Goal: Information Seeking & Learning: Learn about a topic

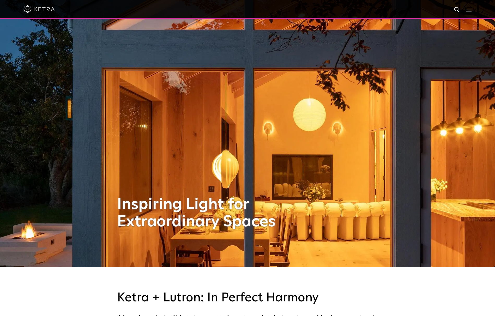
scroll to position [52, 0]
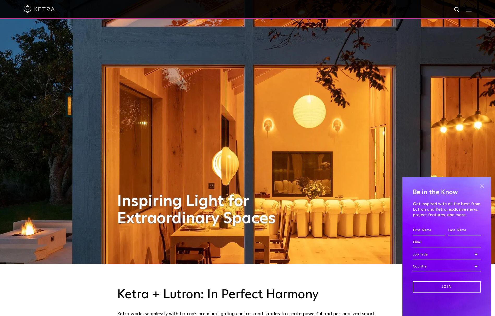
click at [482, 187] on span at bounding box center [482, 186] width 8 height 8
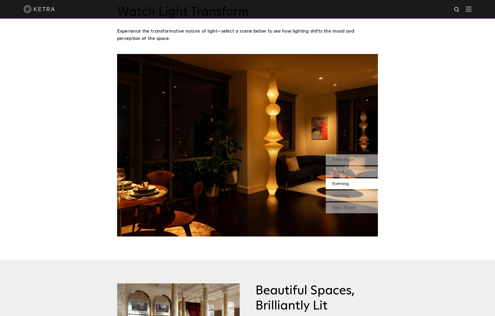
scroll to position [521, 0]
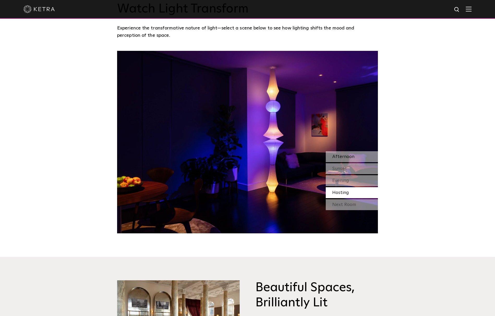
click at [348, 158] on span "Afternoon" at bounding box center [343, 156] width 22 height 5
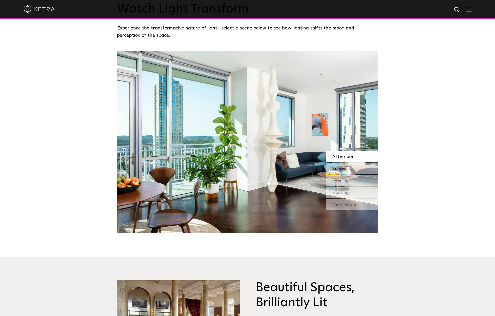
click at [346, 170] on span "Sunset" at bounding box center [339, 168] width 15 height 5
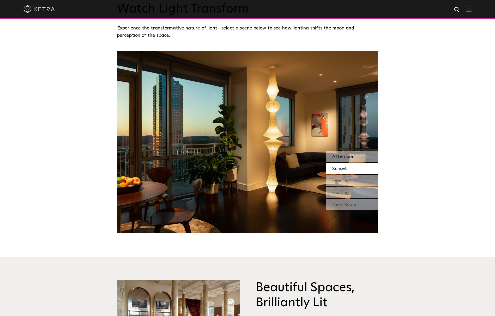
click at [342, 161] on div "Afternoon" at bounding box center [351, 156] width 52 height 11
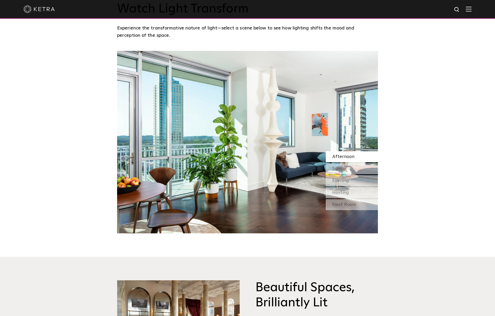
click at [349, 163] on div "Afternoon Sunset Evening Hosting" at bounding box center [351, 174] width 52 height 47
click at [349, 165] on div "Sunset" at bounding box center [351, 168] width 52 height 11
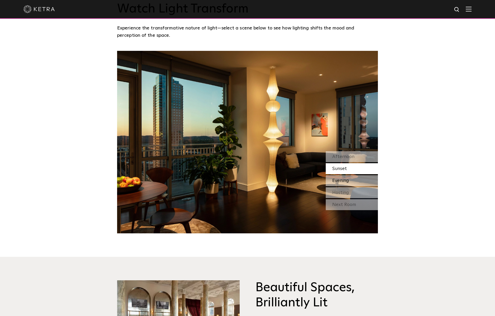
click at [348, 180] on span "Evening" at bounding box center [340, 180] width 17 height 5
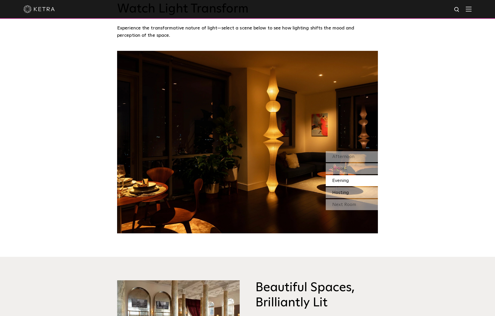
click at [347, 192] on span "Hosting" at bounding box center [340, 192] width 17 height 5
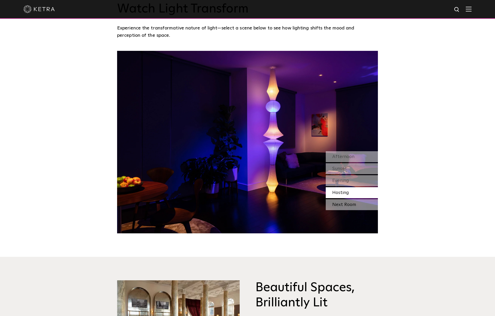
click at [349, 204] on div "Next Room" at bounding box center [351, 204] width 52 height 11
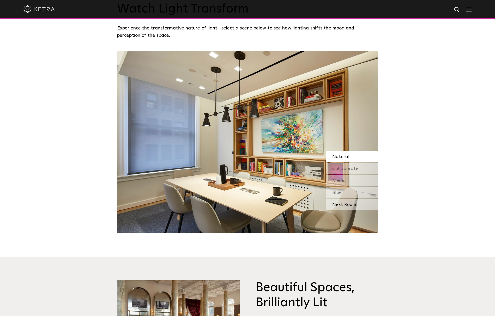
click at [354, 204] on div "Next Room" at bounding box center [351, 204] width 52 height 11
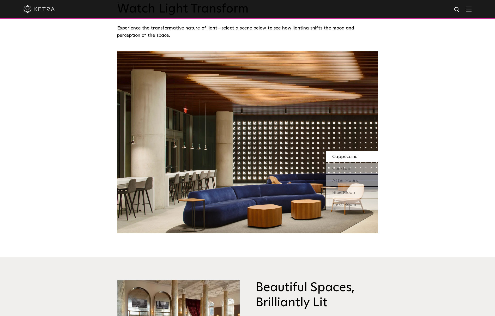
click at [354, 204] on div "Next Room" at bounding box center [351, 204] width 52 height 11
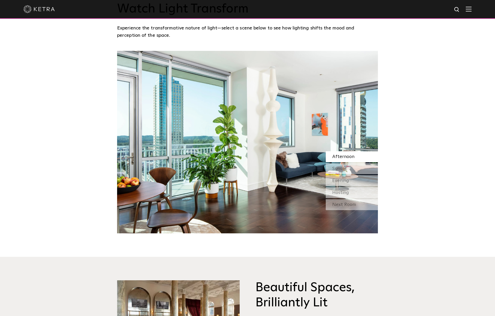
click at [354, 204] on div "Next Room" at bounding box center [351, 204] width 52 height 11
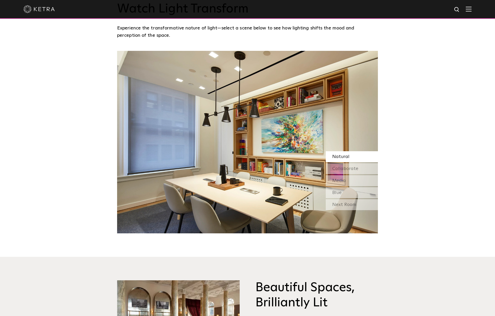
scroll to position [625, 0]
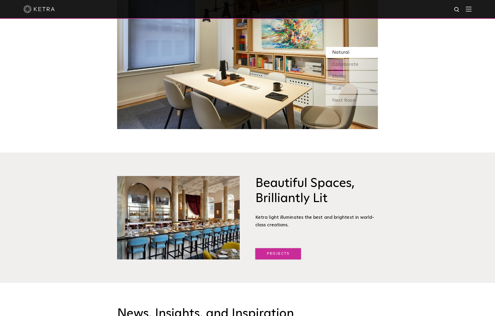
click at [286, 254] on link "Projects" at bounding box center [278, 253] width 46 height 11
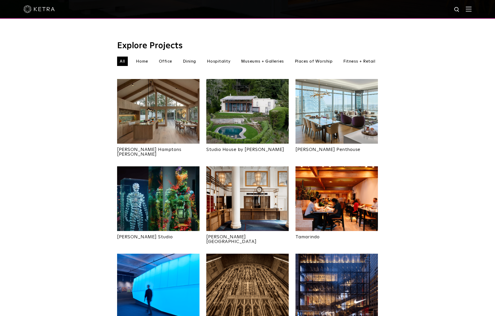
scroll to position [156, 0]
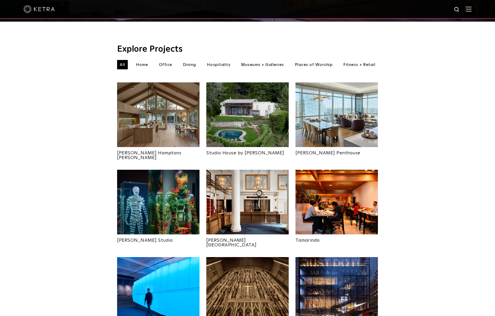
click at [174, 113] on img at bounding box center [158, 114] width 82 height 65
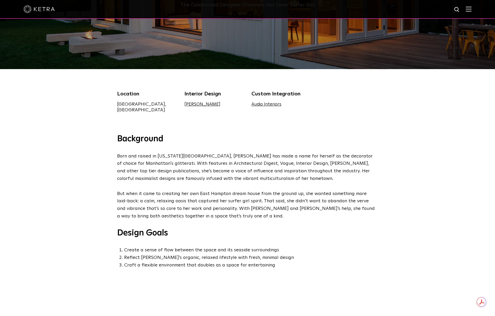
scroll to position [26, 0]
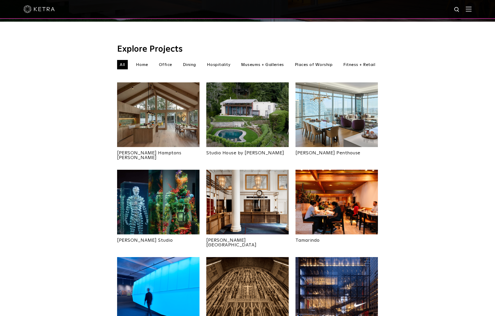
click at [236, 106] on img at bounding box center [247, 114] width 82 height 65
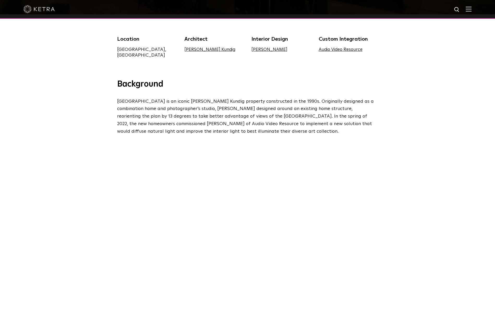
scroll to position [208, 0]
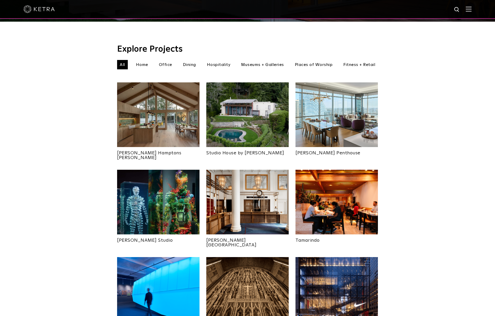
scroll to position [156, 0]
click at [340, 103] on img at bounding box center [336, 114] width 82 height 65
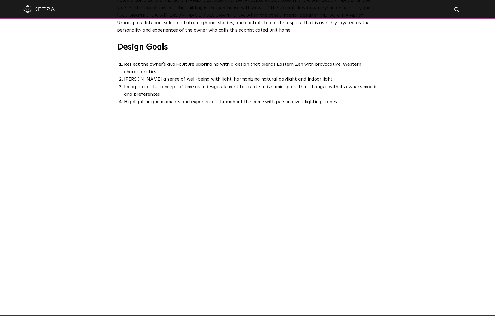
scroll to position [261, 0]
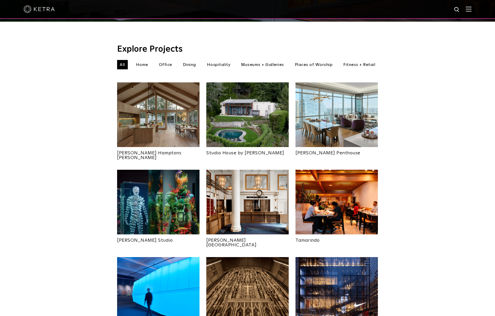
scroll to position [156, 0]
click at [148, 194] on img at bounding box center [158, 202] width 82 height 65
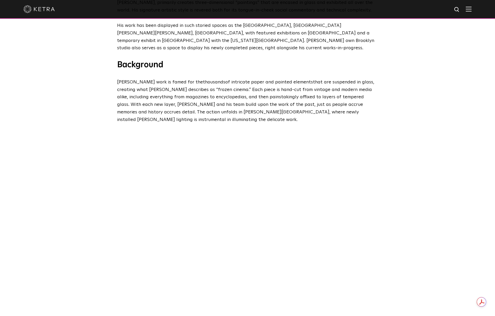
scroll to position [261, 0]
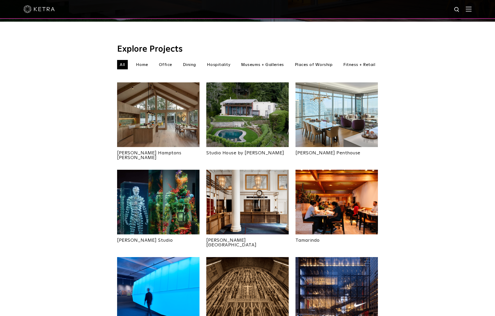
click at [238, 185] on img at bounding box center [247, 202] width 82 height 65
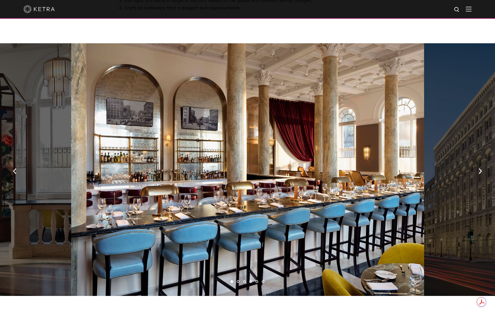
scroll to position [365, 0]
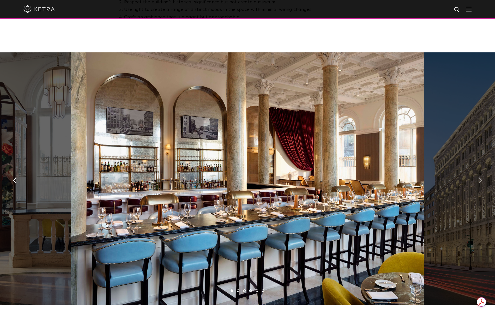
click at [479, 177] on img "button" at bounding box center [479, 180] width 3 height 6
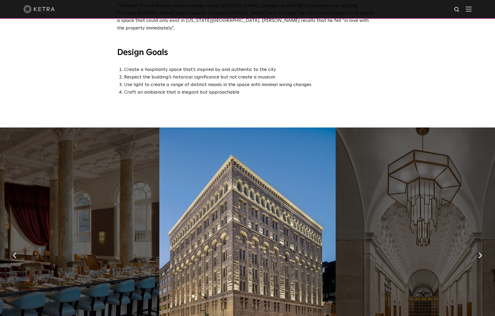
scroll to position [339, 0]
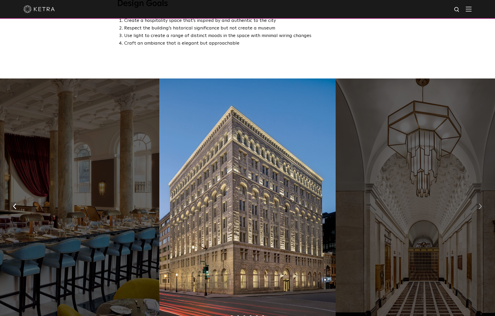
click at [480, 204] on img "button" at bounding box center [479, 207] width 3 height 6
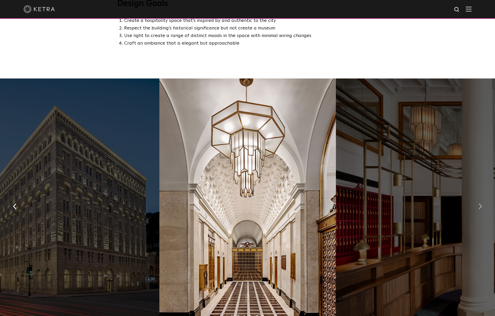
click at [480, 204] on img "button" at bounding box center [479, 207] width 3 height 6
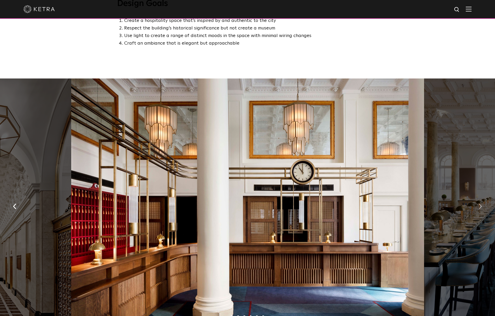
click at [480, 204] on img "button" at bounding box center [479, 207] width 3 height 6
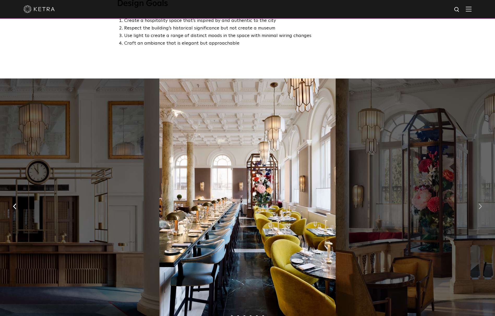
click at [480, 204] on img "button" at bounding box center [479, 207] width 3 height 6
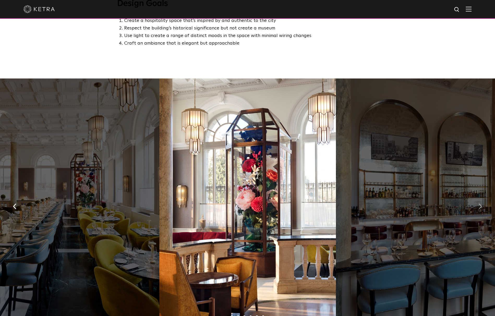
click at [480, 204] on img "button" at bounding box center [479, 207] width 3 height 6
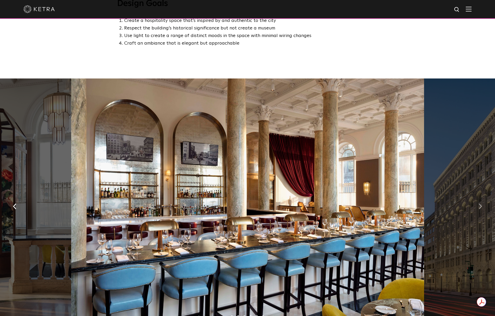
click at [480, 204] on img "button" at bounding box center [479, 207] width 3 height 6
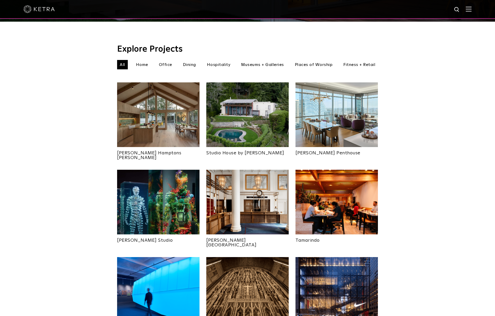
click at [313, 187] on img at bounding box center [336, 202] width 82 height 65
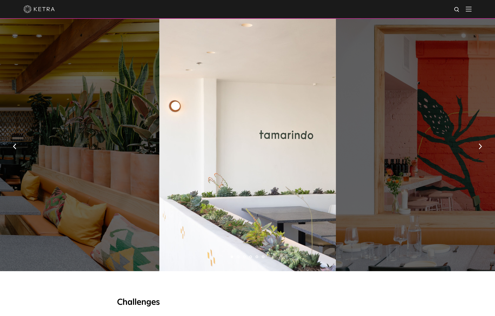
scroll to position [365, 0]
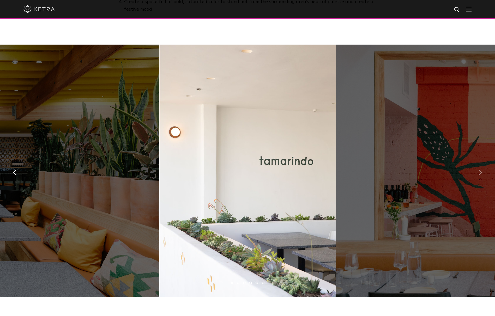
click at [475, 163] on button "button" at bounding box center [479, 172] width 11 height 18
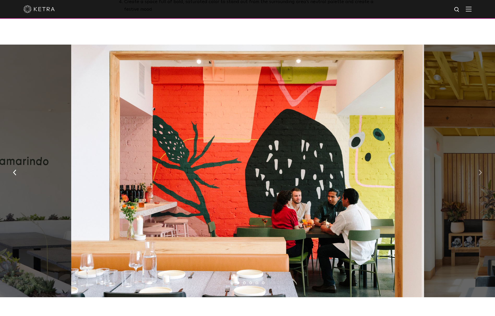
click at [476, 163] on button "button" at bounding box center [479, 172] width 11 height 18
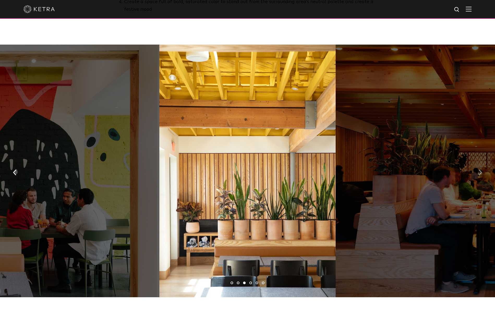
click at [476, 163] on button "button" at bounding box center [479, 172] width 11 height 18
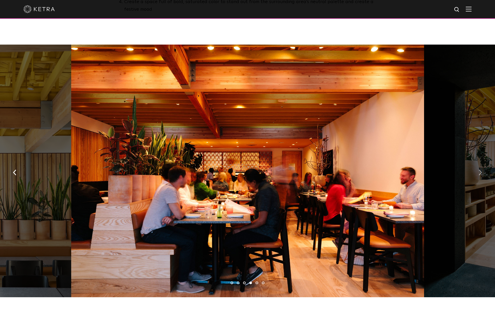
click at [476, 163] on button "button" at bounding box center [479, 172] width 11 height 18
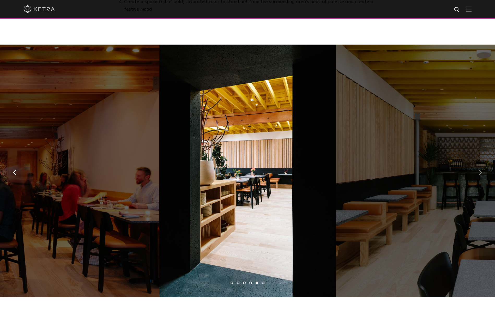
click at [476, 163] on button "button" at bounding box center [479, 172] width 11 height 18
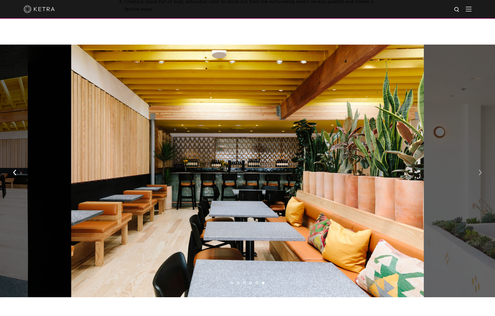
click at [476, 163] on button "button" at bounding box center [479, 172] width 11 height 18
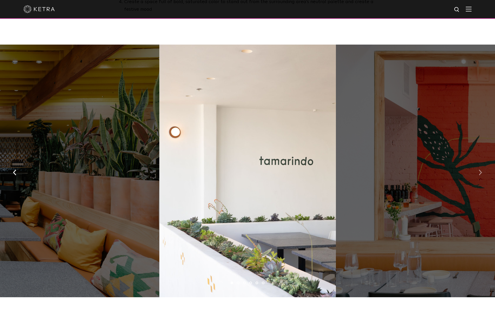
click at [476, 163] on button "button" at bounding box center [479, 172] width 11 height 18
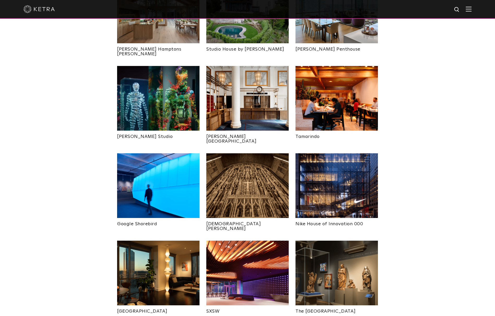
scroll to position [261, 0]
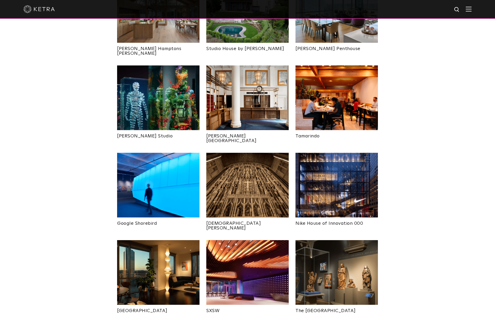
click at [229, 163] on img at bounding box center [247, 185] width 82 height 65
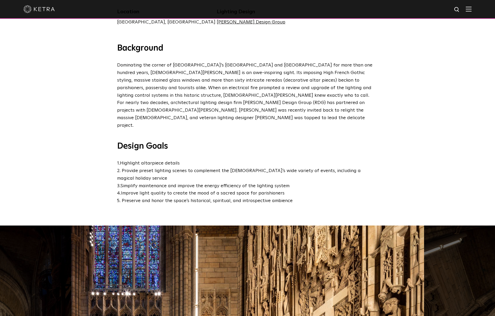
scroll to position [339, 0]
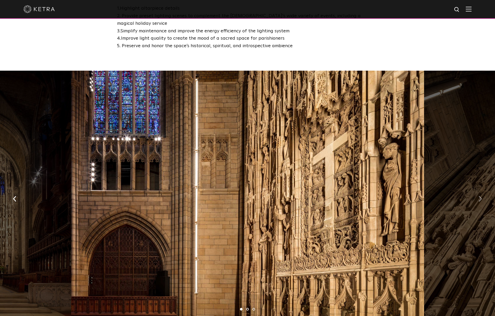
click at [478, 196] on img "button" at bounding box center [479, 199] width 3 height 6
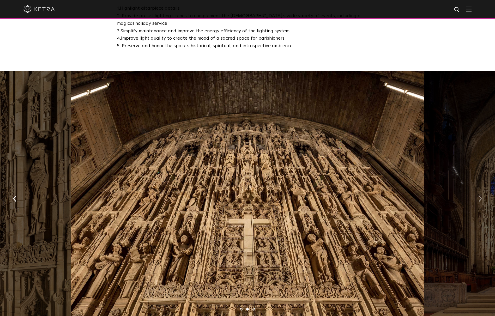
click at [478, 196] on img "button" at bounding box center [479, 199] width 3 height 6
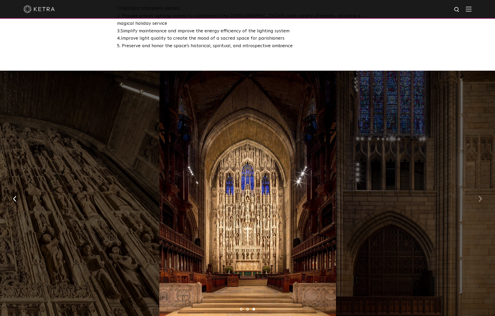
click at [478, 196] on img "button" at bounding box center [479, 199] width 3 height 6
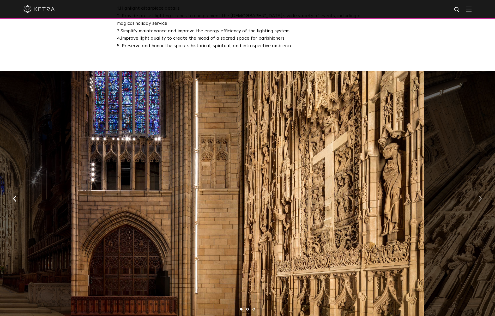
click at [478, 196] on img "button" at bounding box center [479, 199] width 3 height 6
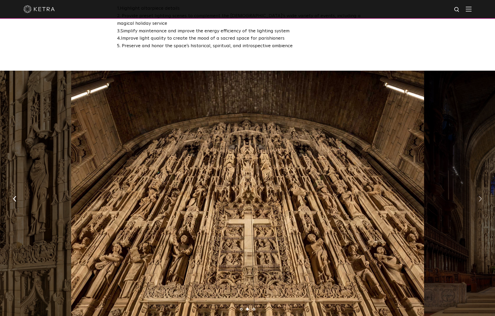
click at [478, 196] on img "button" at bounding box center [479, 199] width 3 height 6
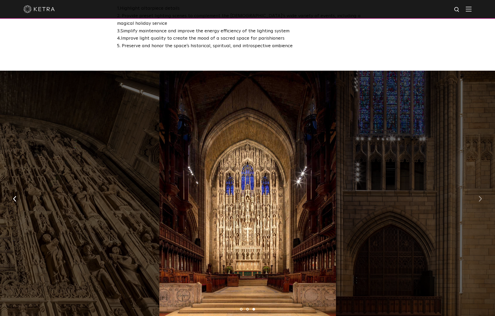
click at [478, 196] on img "button" at bounding box center [479, 199] width 3 height 6
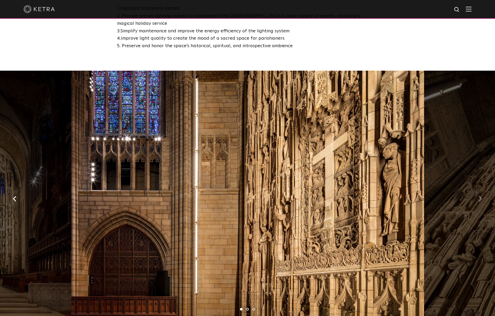
click at [478, 196] on img "button" at bounding box center [479, 199] width 3 height 6
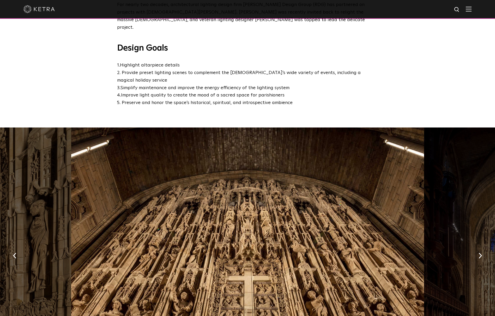
scroll to position [208, 0]
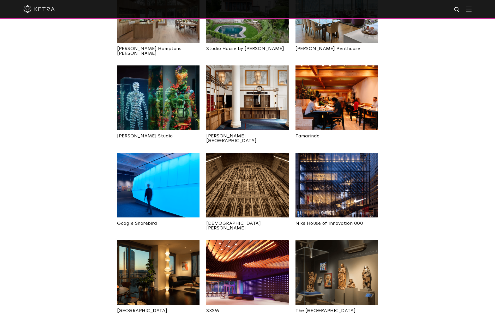
click at [335, 159] on img at bounding box center [336, 185] width 82 height 65
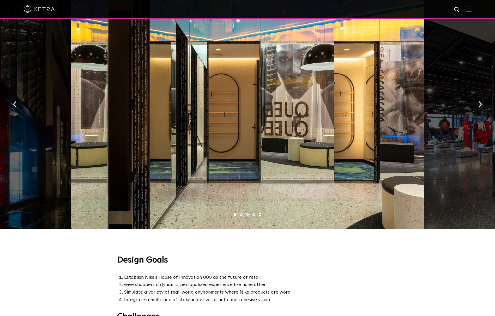
scroll to position [287, 0]
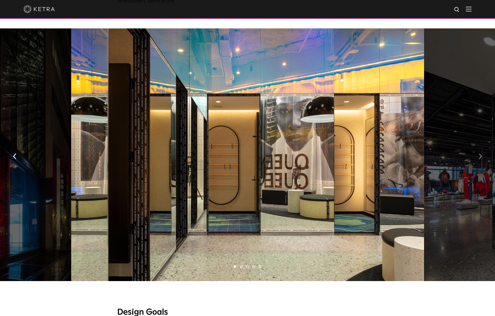
click at [480, 147] on button "button" at bounding box center [479, 156] width 11 height 18
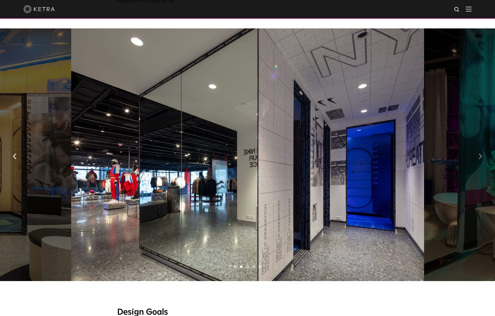
scroll to position [261, 0]
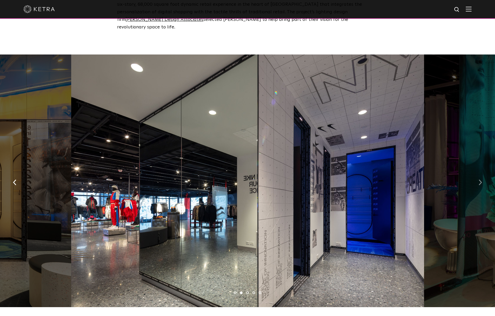
click at [480, 180] on img "button" at bounding box center [479, 183] width 3 height 6
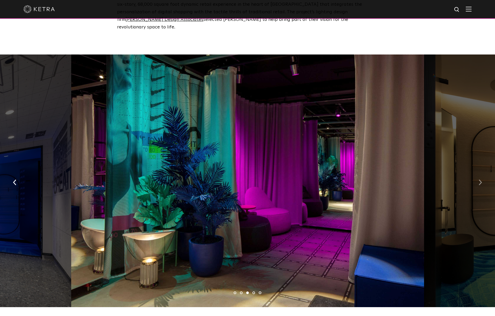
click at [480, 180] on img "button" at bounding box center [479, 183] width 3 height 6
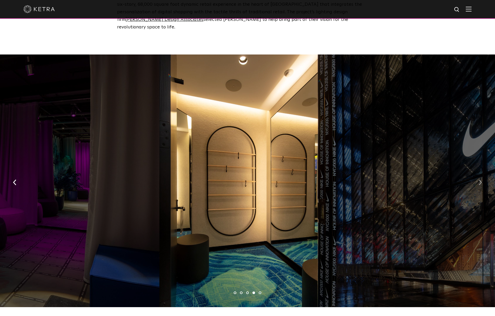
click at [480, 180] on img "button" at bounding box center [479, 183] width 3 height 6
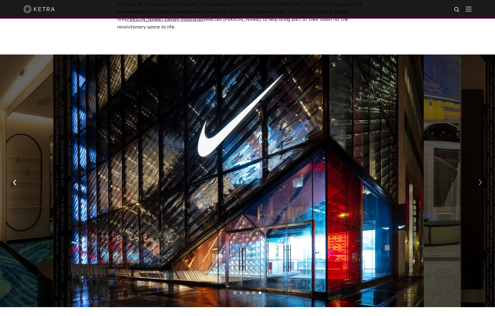
click at [475, 173] on button "button" at bounding box center [479, 182] width 11 height 18
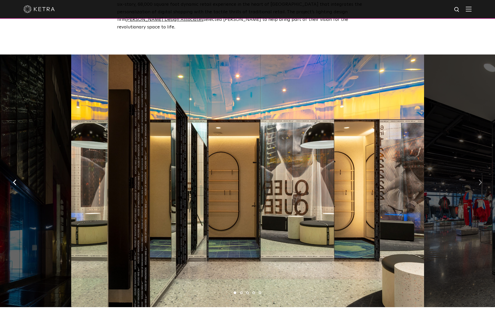
click at [481, 180] on img "button" at bounding box center [479, 183] width 3 height 6
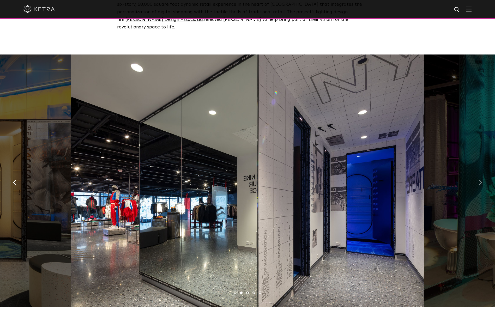
click at [481, 180] on img "button" at bounding box center [479, 183] width 3 height 6
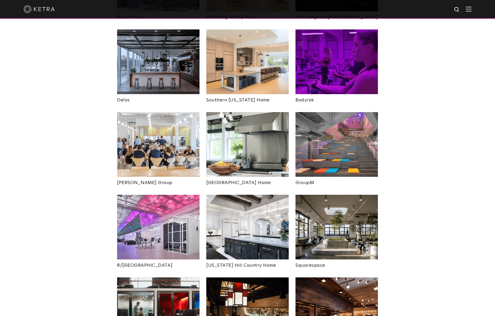
scroll to position [808, 0]
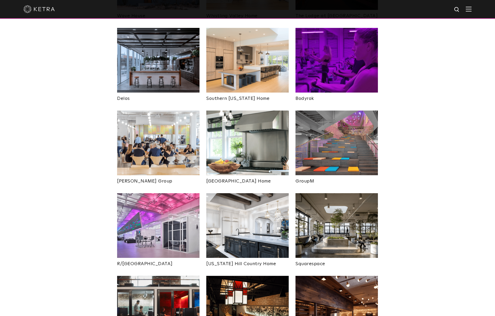
click at [337, 196] on img at bounding box center [336, 225] width 82 height 65
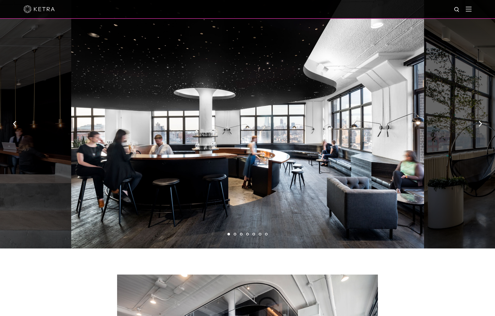
scroll to position [313, 0]
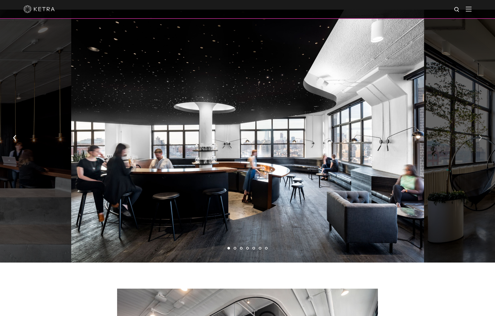
click at [477, 128] on button "button" at bounding box center [479, 137] width 11 height 18
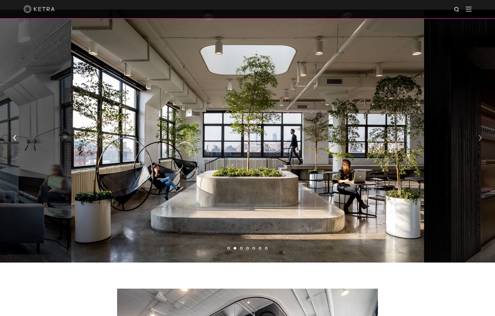
click at [482, 128] on button "button" at bounding box center [479, 137] width 11 height 18
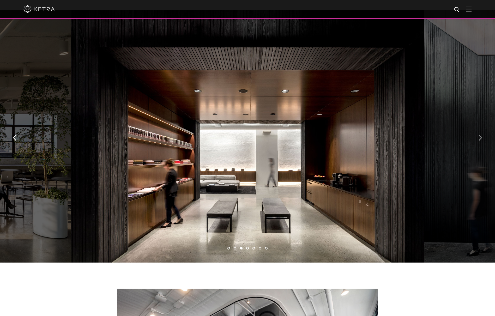
click at [481, 135] on img "button" at bounding box center [479, 138] width 3 height 6
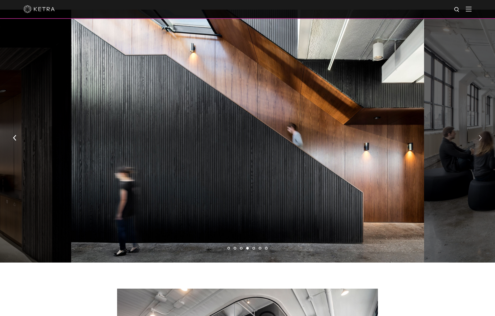
click at [481, 135] on img "button" at bounding box center [479, 138] width 3 height 6
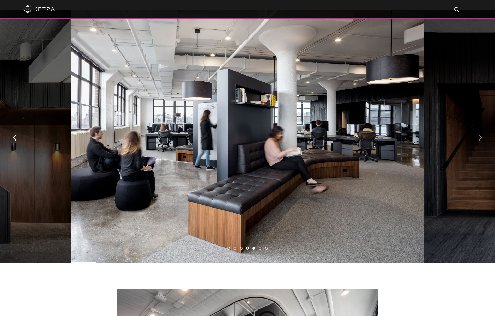
click at [481, 135] on img "button" at bounding box center [479, 138] width 3 height 6
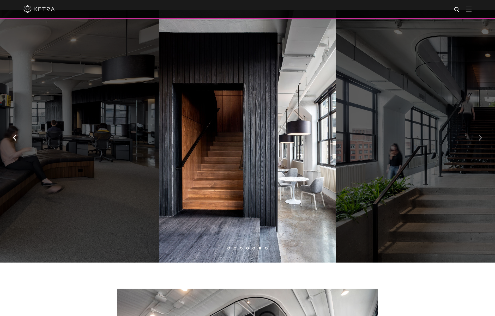
click at [481, 135] on img "button" at bounding box center [479, 138] width 3 height 6
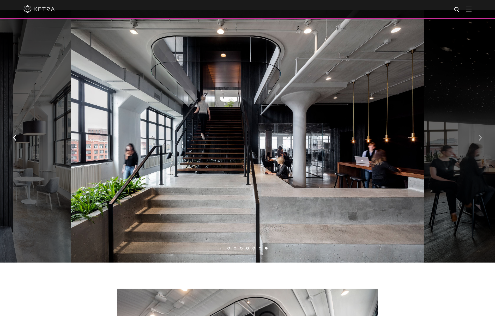
click at [481, 135] on img "button" at bounding box center [479, 138] width 3 height 6
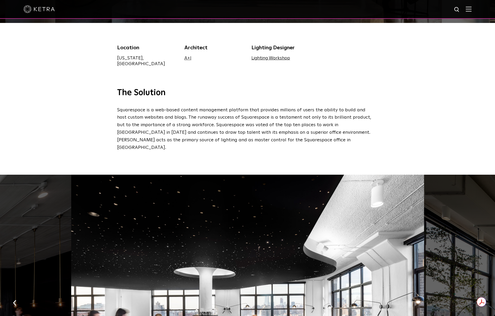
scroll to position [0, 0]
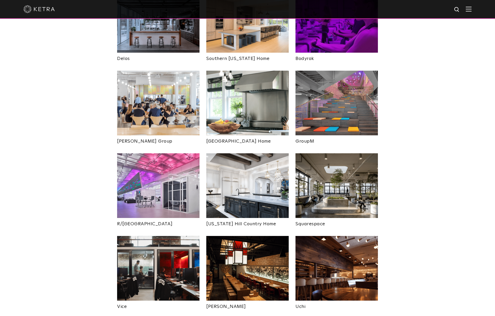
scroll to position [938, 0]
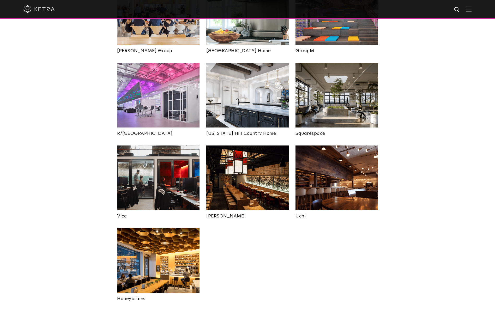
click at [142, 156] on img at bounding box center [158, 177] width 82 height 65
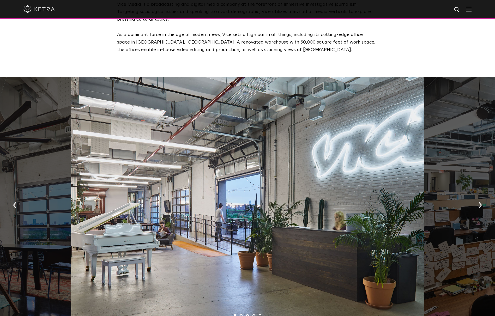
scroll to position [313, 0]
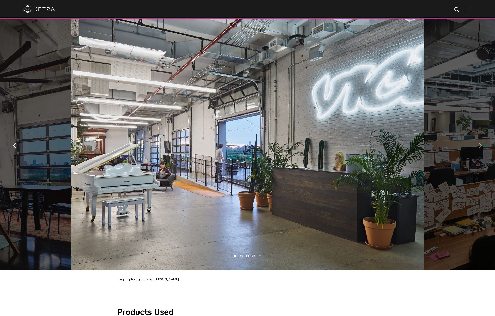
click at [478, 145] on img "button" at bounding box center [479, 146] width 3 height 6
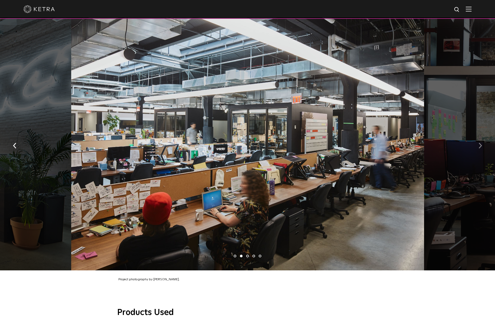
click at [476, 144] on button "button" at bounding box center [479, 145] width 11 height 18
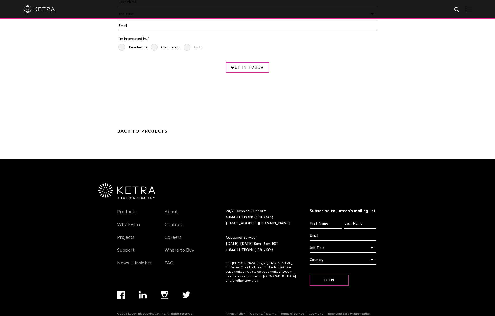
scroll to position [782, 0]
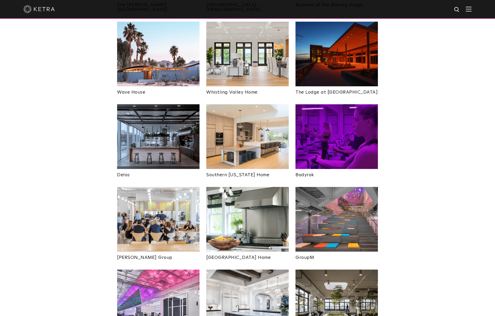
scroll to position [730, 0]
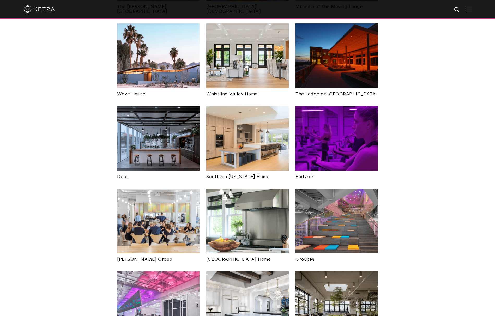
click at [242, 115] on img at bounding box center [247, 138] width 82 height 65
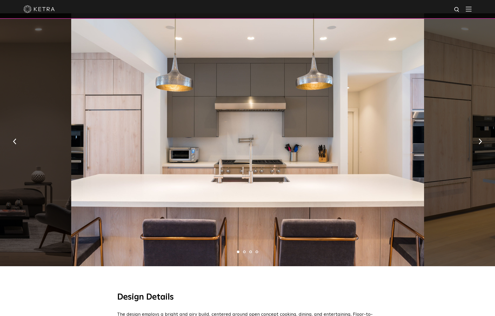
scroll to position [261, 0]
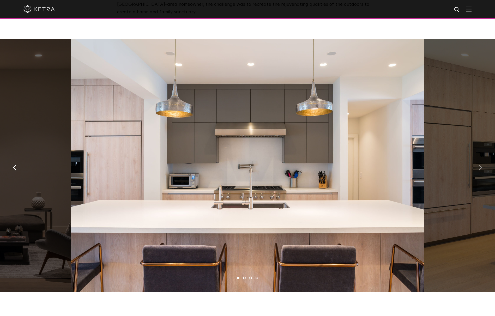
click at [484, 167] on button "button" at bounding box center [479, 167] width 11 height 18
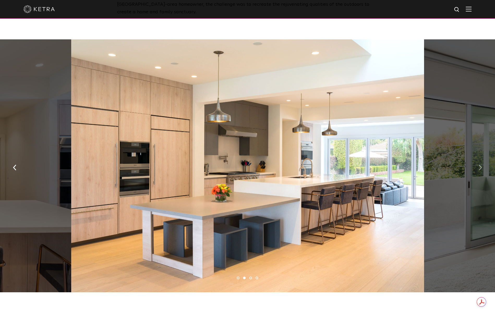
click at [478, 164] on button "button" at bounding box center [479, 167] width 11 height 18
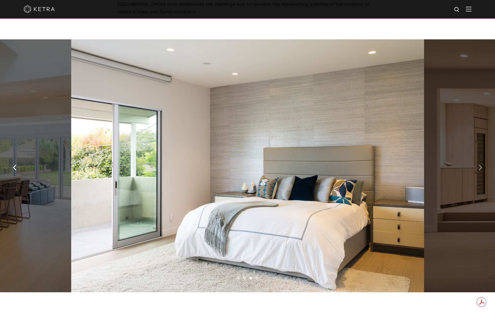
click at [482, 164] on button "button" at bounding box center [479, 167] width 11 height 18
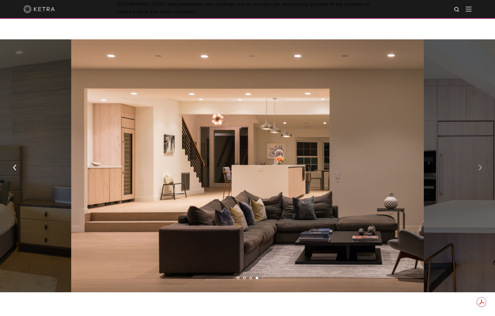
click at [482, 164] on button "button" at bounding box center [479, 167] width 11 height 18
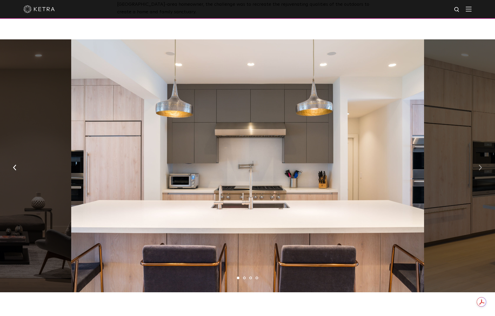
click at [482, 164] on button "button" at bounding box center [479, 167] width 11 height 18
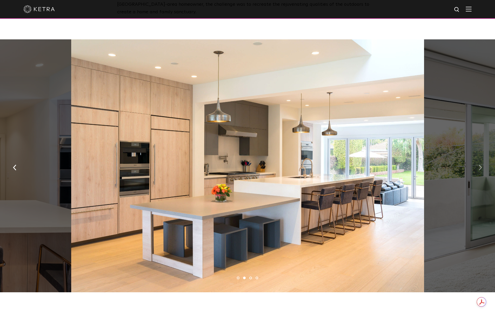
click at [482, 164] on button "button" at bounding box center [479, 167] width 11 height 18
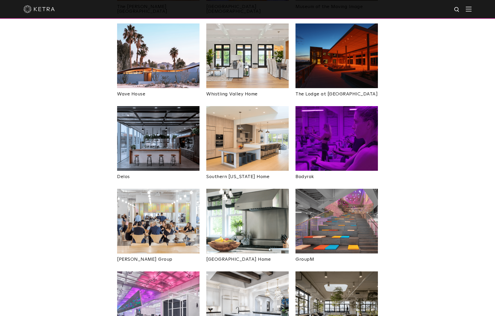
click at [175, 106] on img at bounding box center [158, 138] width 82 height 65
click at [247, 227] on img at bounding box center [247, 221] width 82 height 65
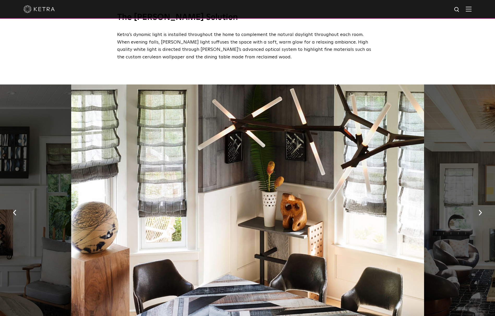
scroll to position [339, 0]
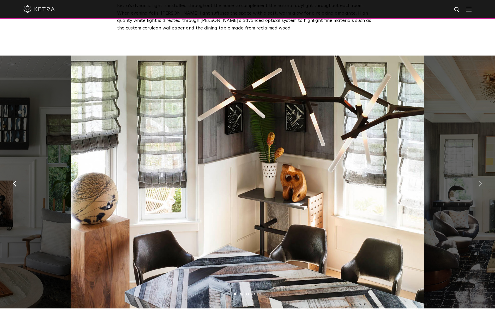
click at [481, 181] on img "button" at bounding box center [479, 184] width 3 height 6
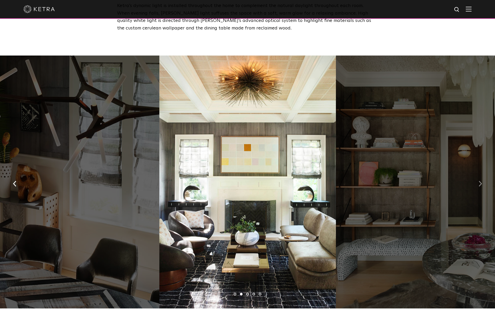
click at [481, 181] on img "button" at bounding box center [479, 184] width 3 height 6
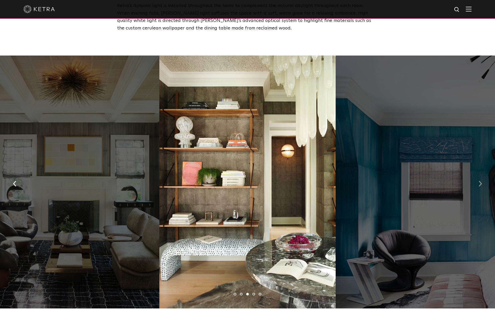
click at [481, 181] on img "button" at bounding box center [479, 184] width 3 height 6
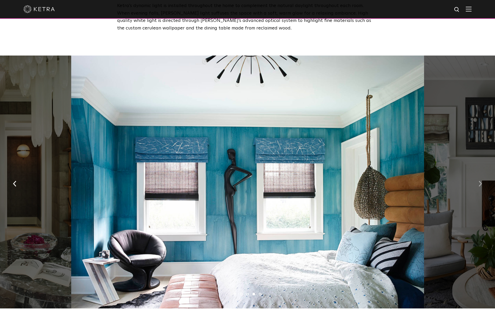
click at [479, 181] on img "button" at bounding box center [479, 184] width 3 height 6
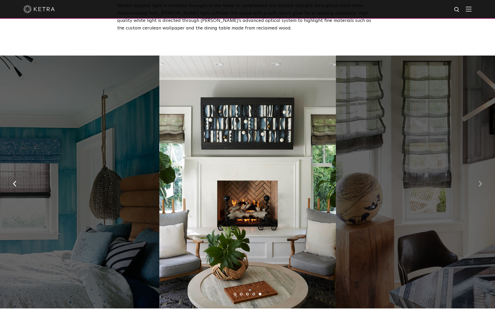
click at [479, 182] on img "button" at bounding box center [479, 184] width 3 height 6
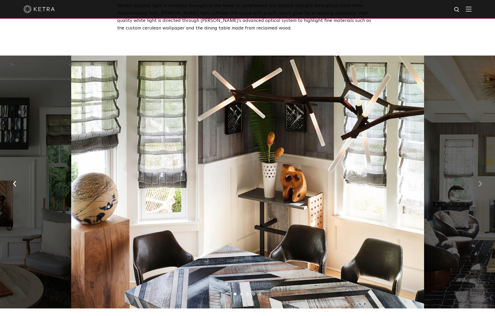
click at [479, 182] on img "button" at bounding box center [479, 184] width 3 height 6
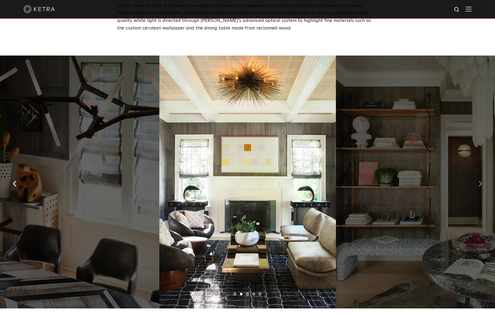
click at [479, 182] on img "button" at bounding box center [479, 184] width 3 height 6
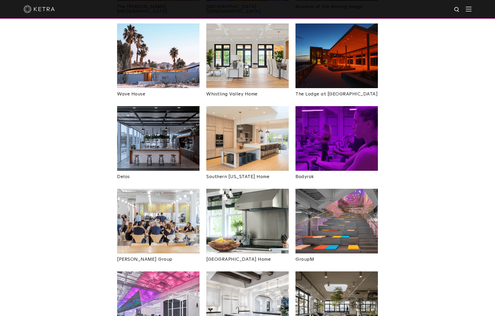
click at [337, 189] on img at bounding box center [336, 221] width 82 height 65
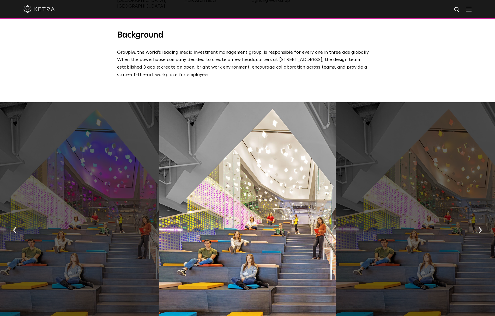
scroll to position [261, 0]
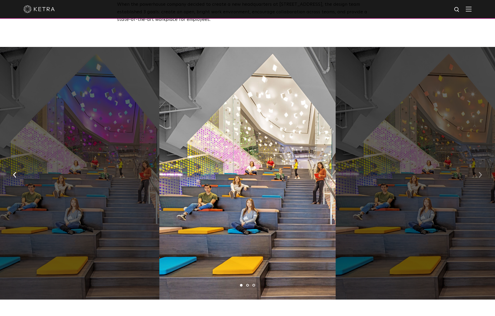
click at [480, 172] on img "button" at bounding box center [479, 175] width 3 height 6
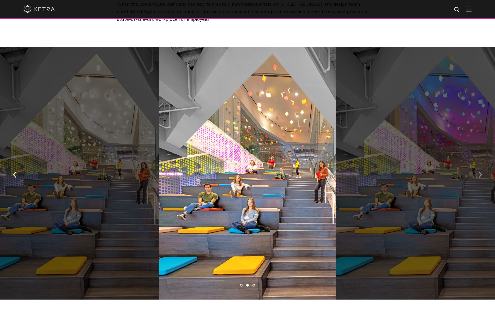
click at [480, 172] on img "button" at bounding box center [479, 175] width 3 height 6
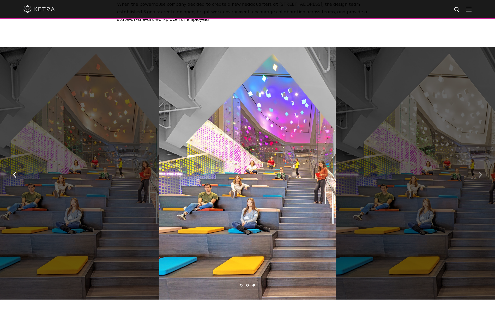
click at [480, 172] on img "button" at bounding box center [479, 175] width 3 height 6
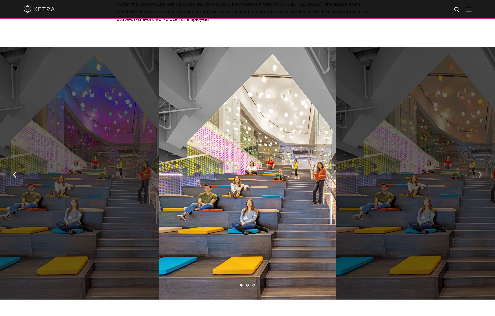
click at [480, 172] on img "button" at bounding box center [479, 175] width 3 height 6
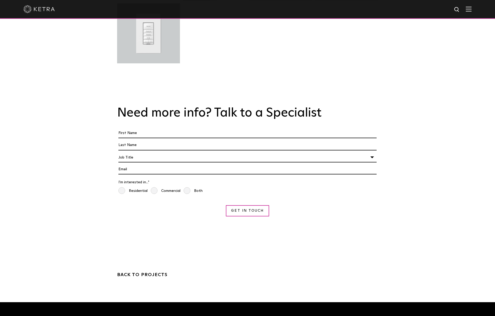
scroll to position [1042, 0]
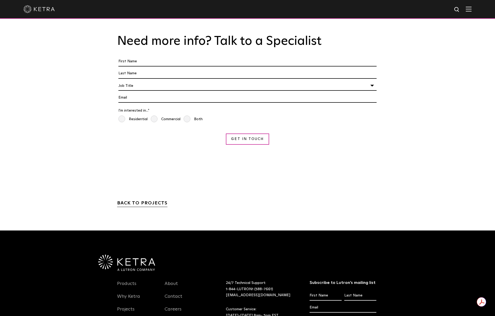
click at [150, 201] on link "BACK TO PROJECTS" at bounding box center [142, 204] width 50 height 6
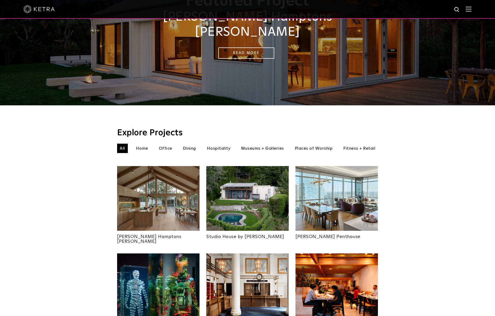
scroll to position [78, 0]
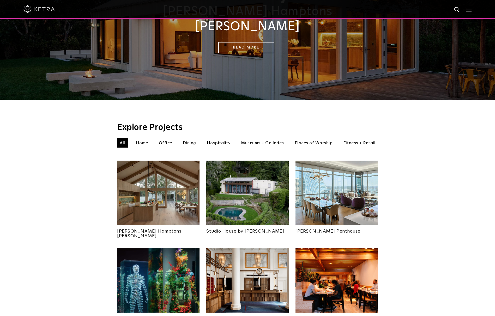
click at [143, 138] on li "Home" at bounding box center [141, 142] width 17 height 9
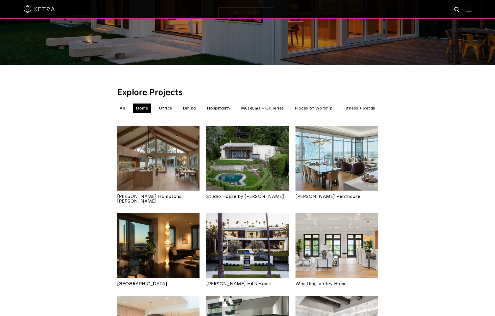
scroll to position [156, 0]
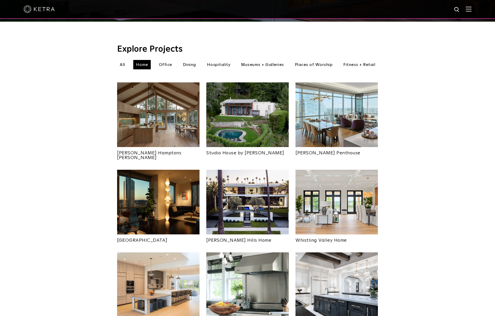
click at [253, 178] on img at bounding box center [247, 202] width 82 height 65
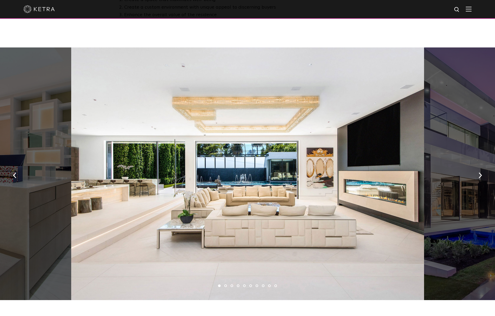
scroll to position [313, 0]
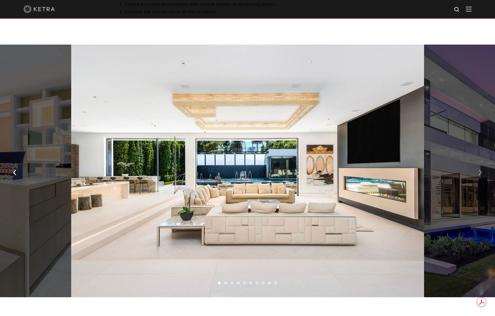
click at [478, 177] on button "button" at bounding box center [479, 172] width 11 height 18
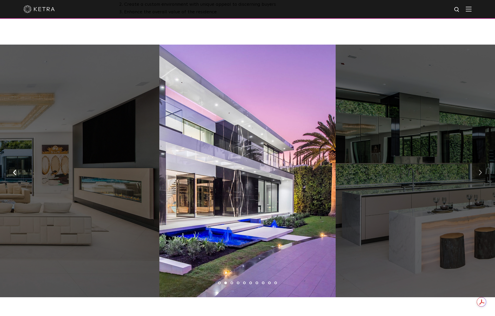
click at [478, 177] on button "button" at bounding box center [479, 172] width 11 height 18
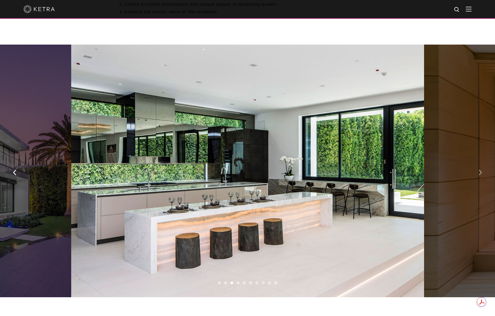
click at [478, 177] on button "button" at bounding box center [479, 172] width 11 height 18
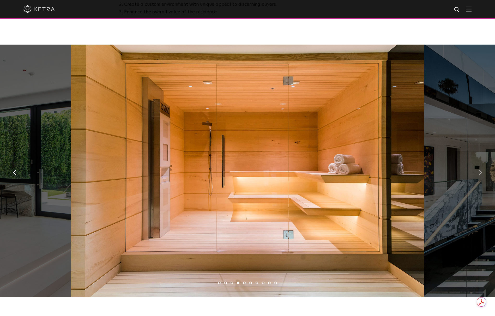
click at [478, 177] on button "button" at bounding box center [479, 172] width 11 height 18
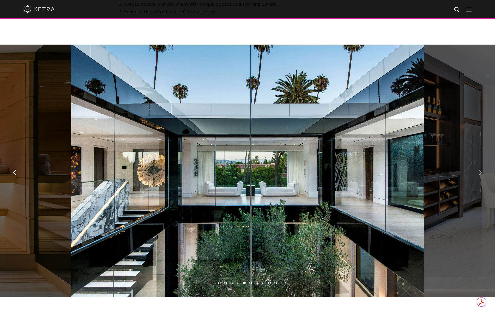
click at [478, 177] on button "button" at bounding box center [479, 172] width 11 height 18
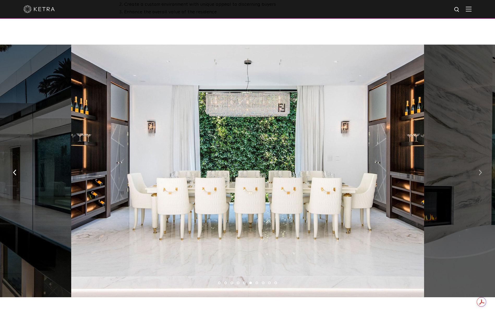
click at [478, 177] on button "button" at bounding box center [479, 172] width 11 height 18
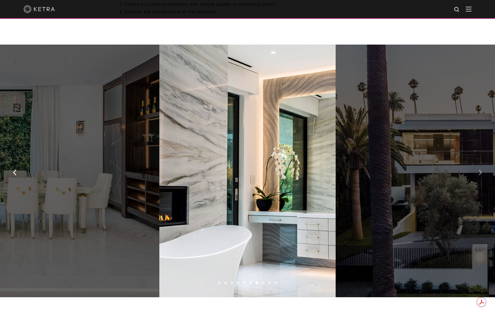
click at [478, 177] on button "button" at bounding box center [479, 172] width 11 height 18
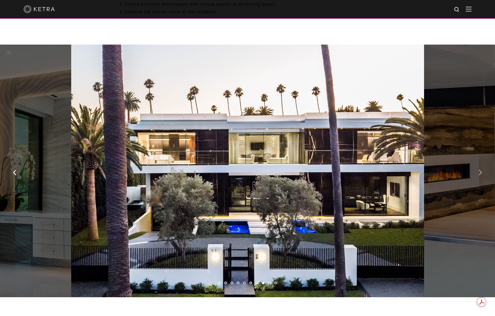
click at [478, 177] on button "button" at bounding box center [479, 172] width 11 height 18
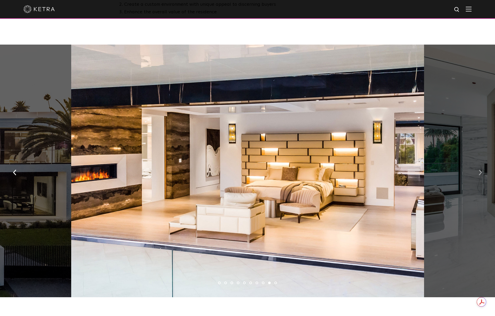
click at [478, 177] on button "button" at bounding box center [479, 172] width 11 height 18
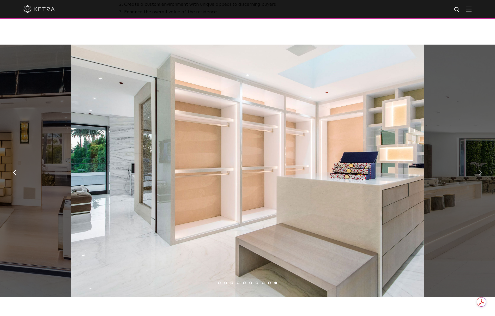
click at [478, 177] on button "button" at bounding box center [479, 172] width 11 height 18
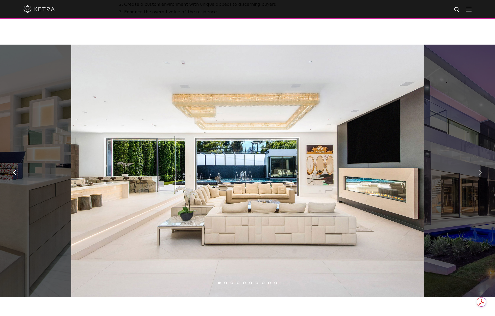
click at [478, 177] on button "button" at bounding box center [479, 172] width 11 height 18
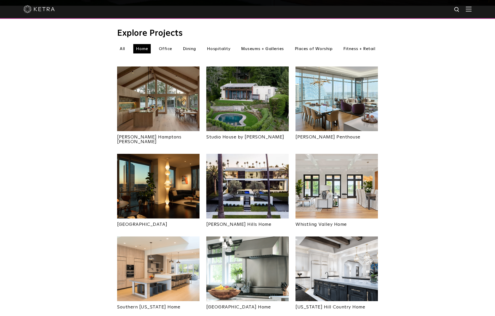
scroll to position [235, 0]
